Goal: Use online tool/utility

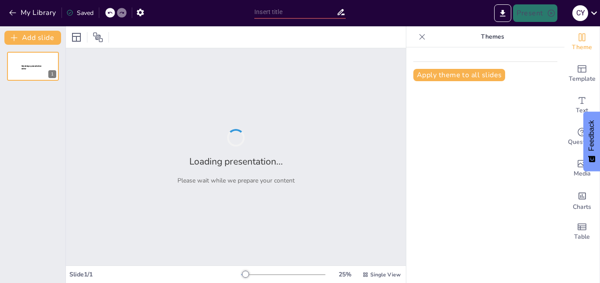
type input "Composición Química y Actividades Antioxidantes In Vitro de los Aceites Esencia…"
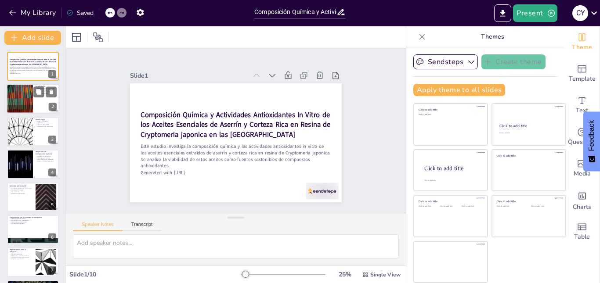
click at [41, 103] on div at bounding box center [33, 99] width 53 height 30
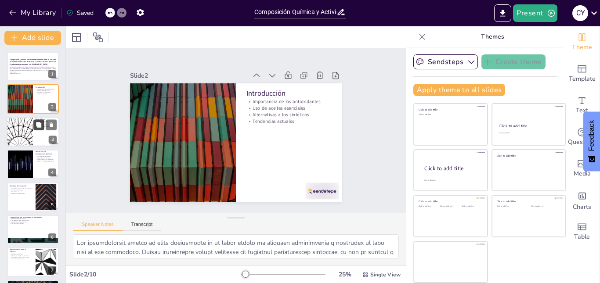
click at [39, 124] on icon at bounding box center [38, 124] width 5 height 5
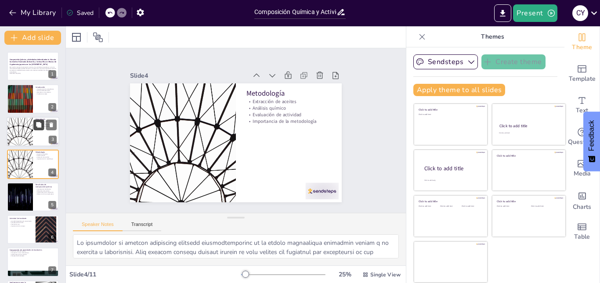
scroll to position [0, 0]
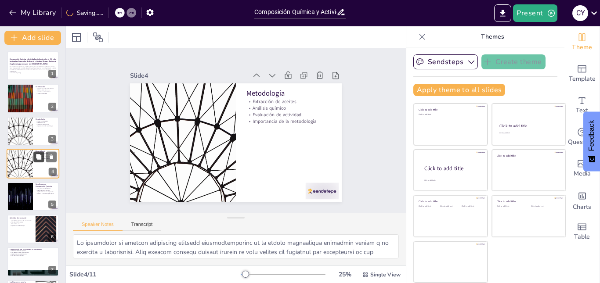
click at [36, 162] on button at bounding box center [38, 157] width 11 height 11
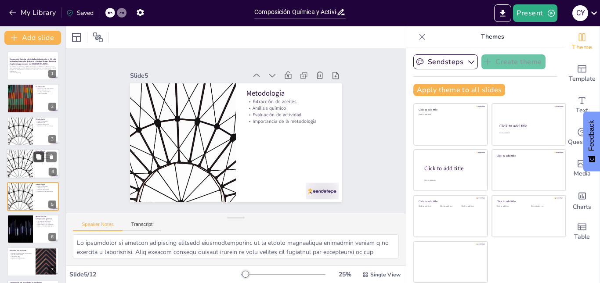
scroll to position [33, 0]
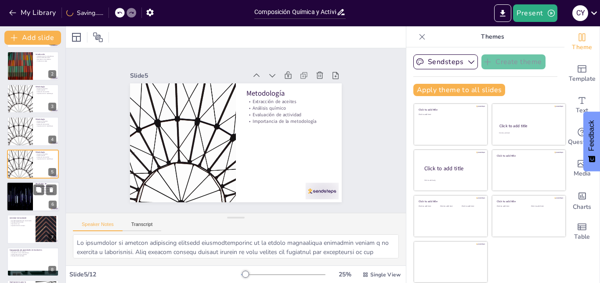
click at [33, 200] on div at bounding box center [33, 197] width 53 height 30
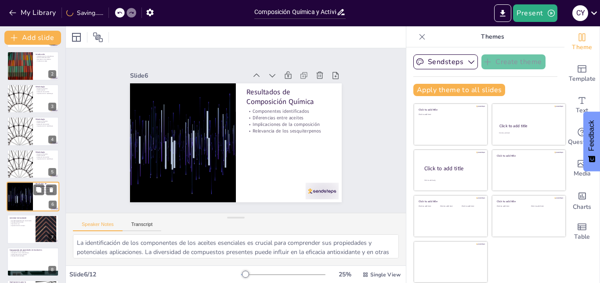
scroll to position [66, 0]
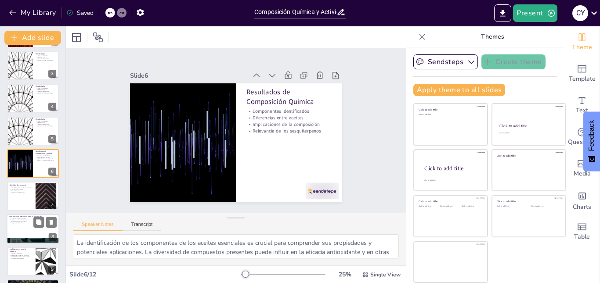
click at [24, 226] on div at bounding box center [33, 229] width 53 height 30
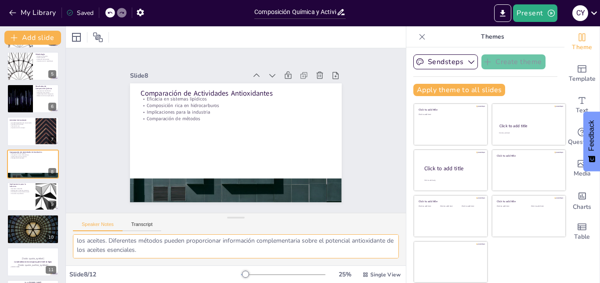
scroll to position [85, 0]
click at [16, 190] on p "Aplicaciones en diversas industrias" at bounding box center [21, 191] width 24 height 2
type textarea "Lo ipsumdolorsita co ad elitsed doeiu te in utlaboreet dolorem. Aliquaen admini…"
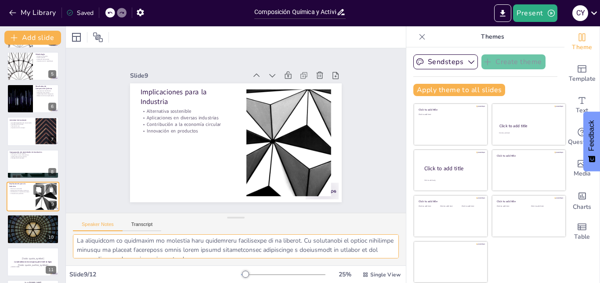
scroll to position [164, 0]
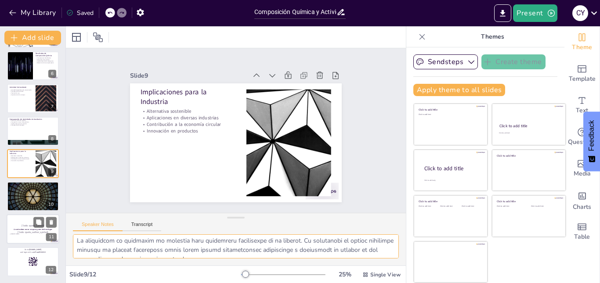
click at [16, 231] on p "[Todo: quote_author_symbol]" at bounding box center [32, 233] width 47 height 4
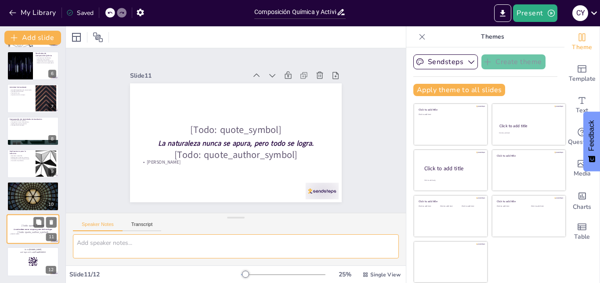
scroll to position [0, 0]
click at [17, 261] on div at bounding box center [33, 261] width 53 height 30
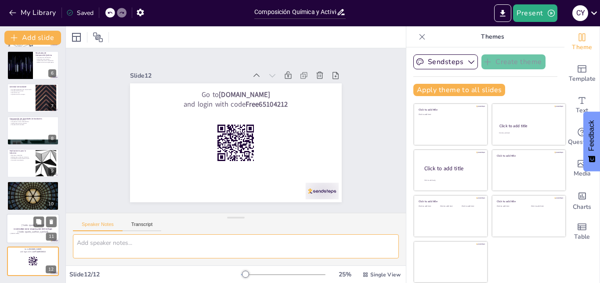
click at [17, 227] on div "La naturaleza nunca se apura, pero todo se logra." at bounding box center [32, 229] width 47 height 4
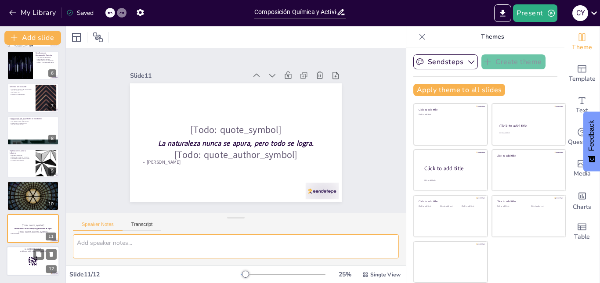
click at [9, 275] on div "Go to [DOMAIN_NAME] and login with code Free65104212 12" at bounding box center [33, 261] width 53 height 30
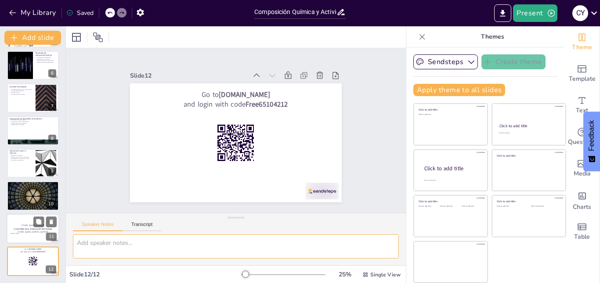
click at [30, 218] on div at bounding box center [33, 229] width 53 height 30
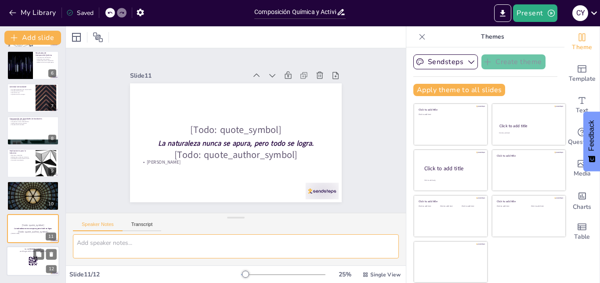
click at [27, 253] on p "and login with code Free65104212" at bounding box center [32, 252] width 47 height 3
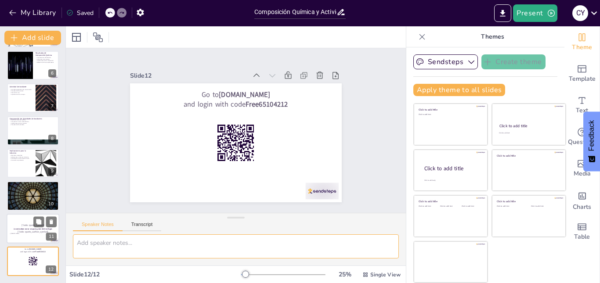
click at [28, 222] on div at bounding box center [33, 229] width 53 height 30
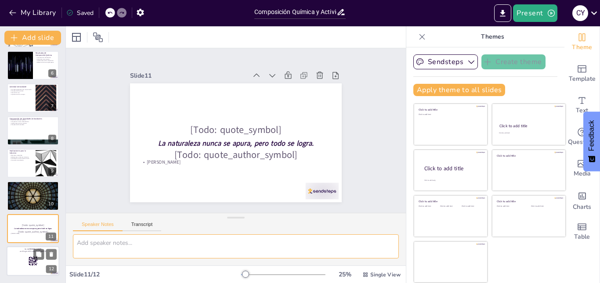
click at [21, 262] on div at bounding box center [33, 261] width 53 height 30
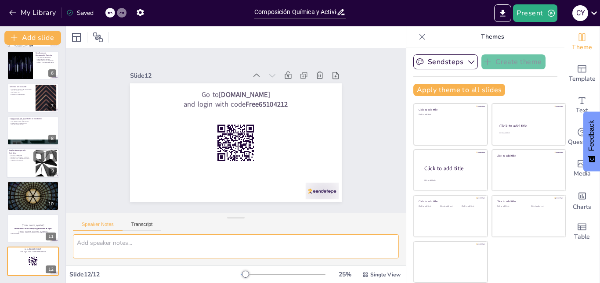
click at [26, 164] on div at bounding box center [33, 163] width 53 height 30
type textarea "Lo ipsumdolorsita co ad elitsed doeiu te in utlaboreet dolorem. Aliquaen admini…"
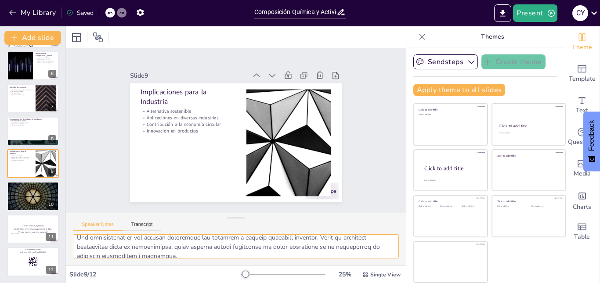
scroll to position [94, 0]
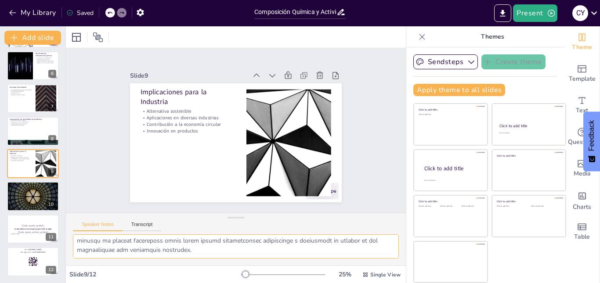
drag, startPoint x: 238, startPoint y: 243, endPoint x: 261, endPoint y: 247, distance: 23.6
click at [261, 247] on textarea at bounding box center [236, 247] width 326 height 24
click at [137, 226] on button "Transcript" at bounding box center [142, 227] width 39 height 10
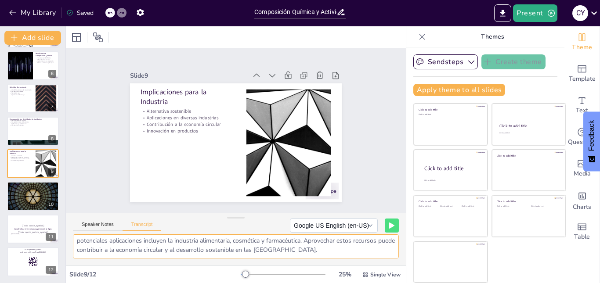
scroll to position [0, 0]
drag, startPoint x: 318, startPoint y: 236, endPoint x: 336, endPoint y: 240, distance: 19.3
click at [336, 240] on textarea "En esta sección, discutiremos las implicaciones de los resultados obtenidos par…" at bounding box center [236, 247] width 326 height 24
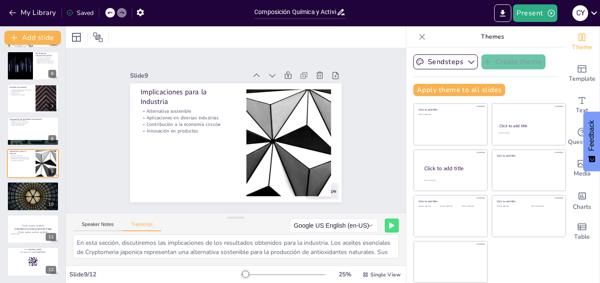
click at [95, 220] on div "Speaker Notes Transcript Google US English (en-US) Microsoft [PERSON_NAME] - Sp…" at bounding box center [236, 223] width 340 height 21
click at [105, 225] on button "Speaker Notes" at bounding box center [98, 227] width 50 height 10
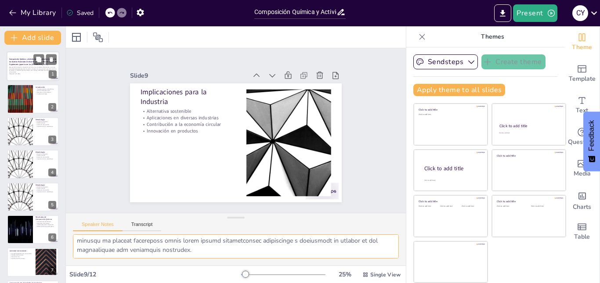
click at [32, 60] on strong "Composición Química y Actividades Antioxidantes In Vitro de los Aceites Esencia…" at bounding box center [32, 61] width 47 height 7
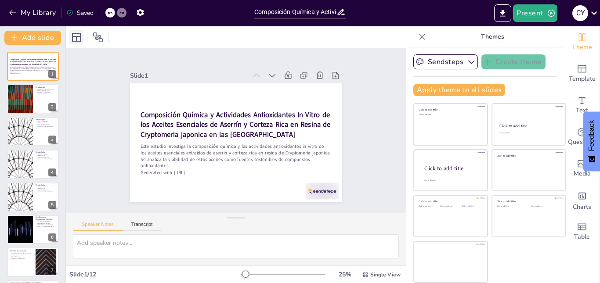
click at [71, 38] on icon at bounding box center [76, 37] width 11 height 11
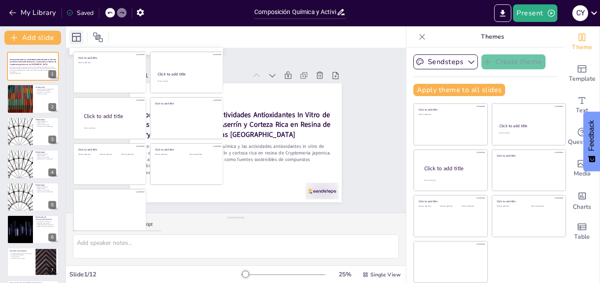
click at [71, 38] on icon at bounding box center [76, 37] width 11 height 11
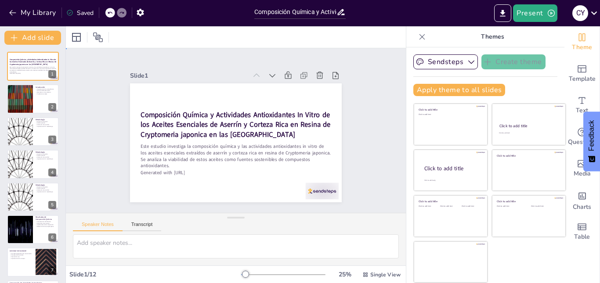
click at [365, 108] on div "Slide 1 Composición Química y Actividades Antioxidantes In Vitro de los Aceites…" at bounding box center [235, 131] width 333 height 372
